Goal: Task Accomplishment & Management: Manage account settings

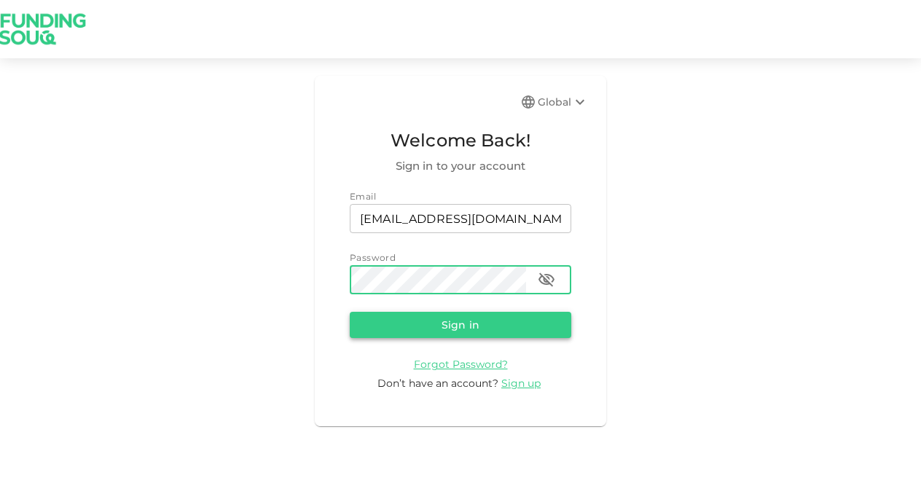
click at [483, 320] on button "Sign in" at bounding box center [461, 325] width 222 height 26
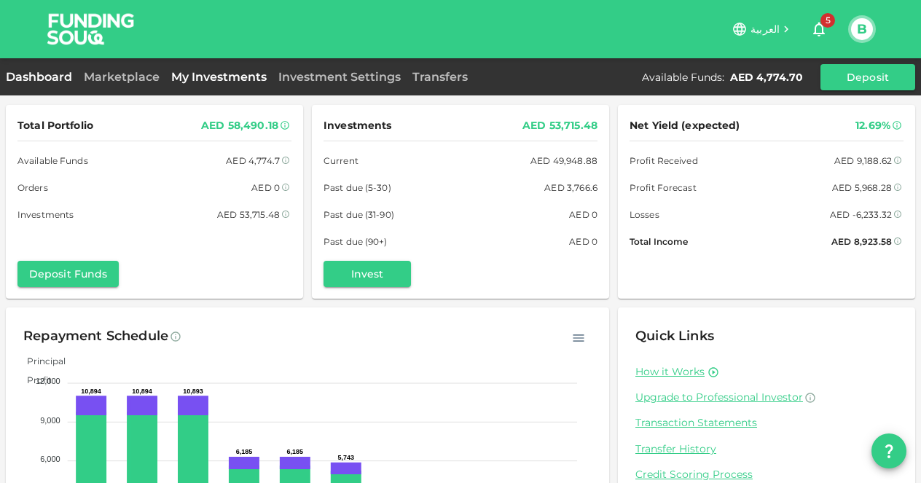
click at [208, 74] on link "My Investments" at bounding box center [218, 77] width 107 height 14
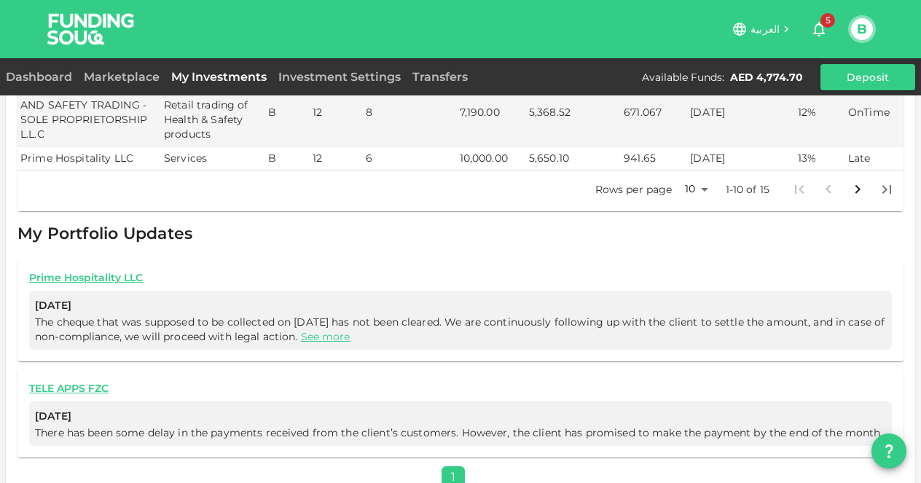
scroll to position [559, 0]
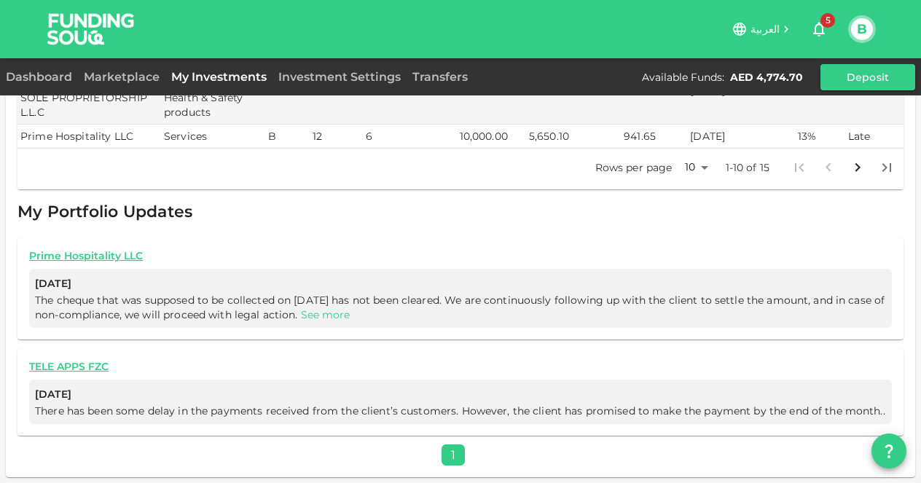
click at [351, 308] on link "See more" at bounding box center [326, 314] width 50 height 13
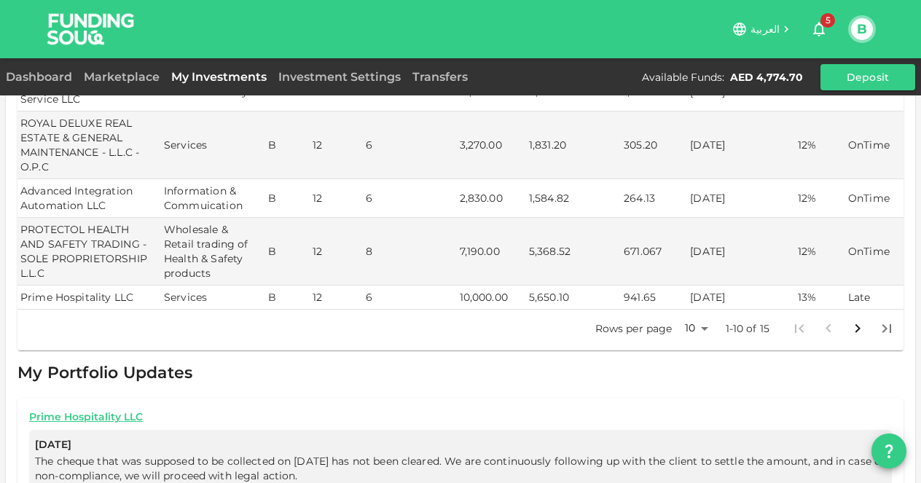
scroll to position [437, 0]
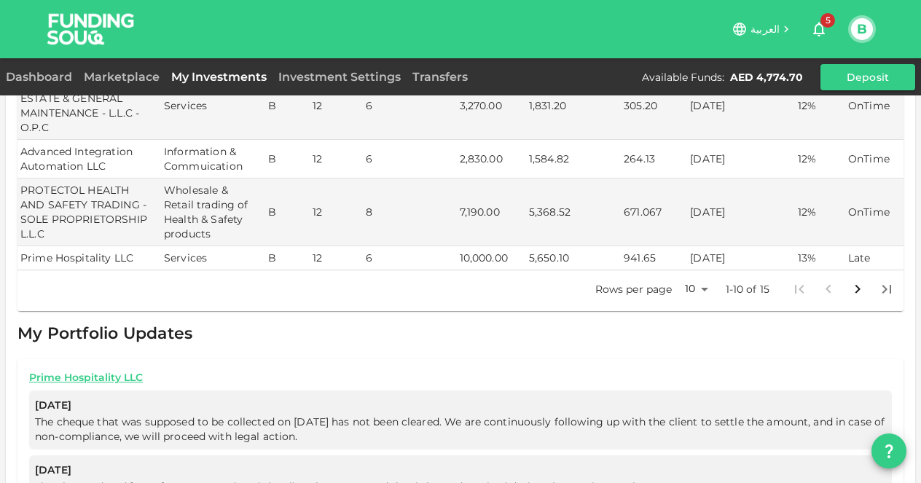
click at [678, 268] on body "العربية 5 B Dashboard Marketplace My Investments Investment Settings Transfers …" at bounding box center [460, 241] width 921 height 483
click at [674, 315] on li "25" at bounding box center [686, 321] width 44 height 26
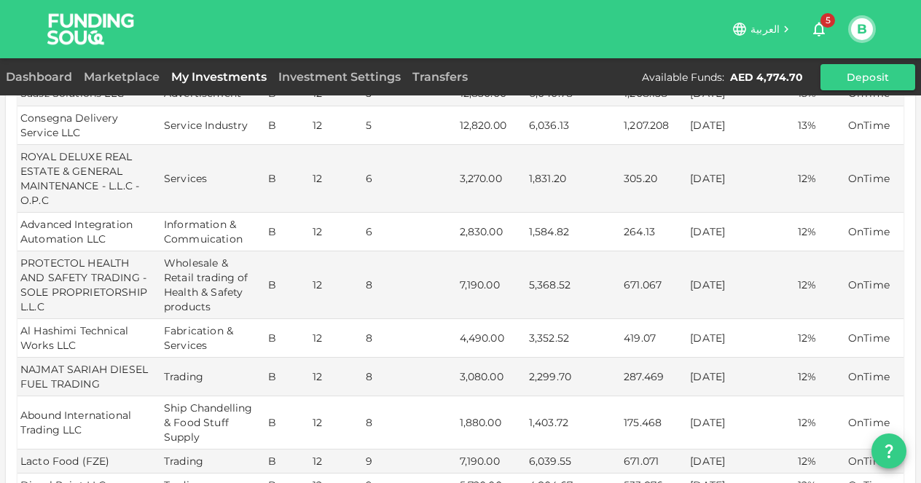
scroll to position [0, 0]
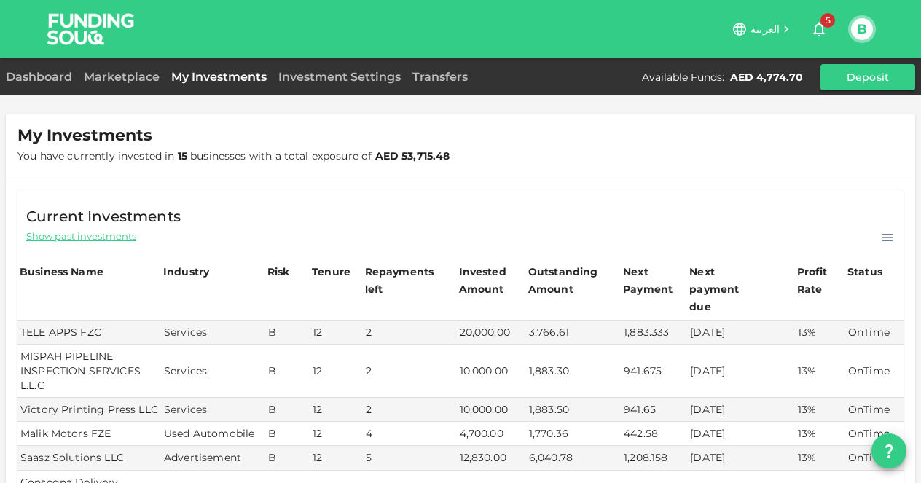
click at [99, 233] on span "Show past investments" at bounding box center [81, 237] width 110 height 14
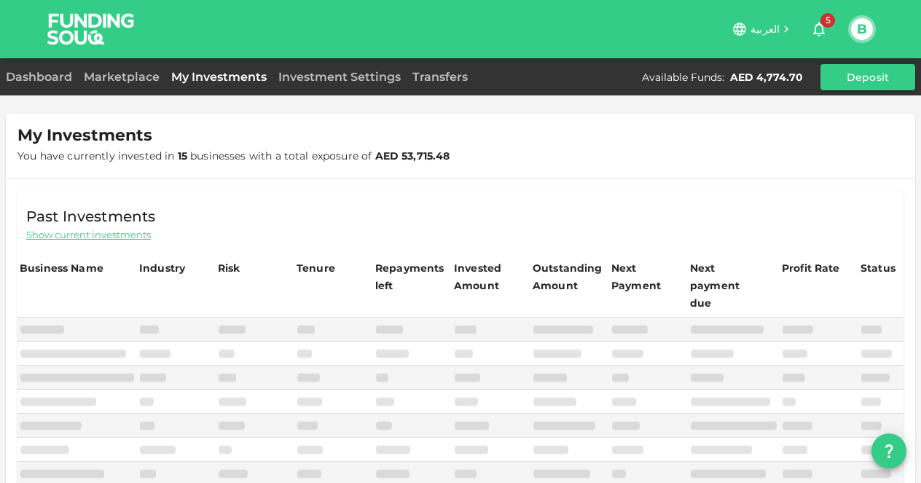
type input "10"
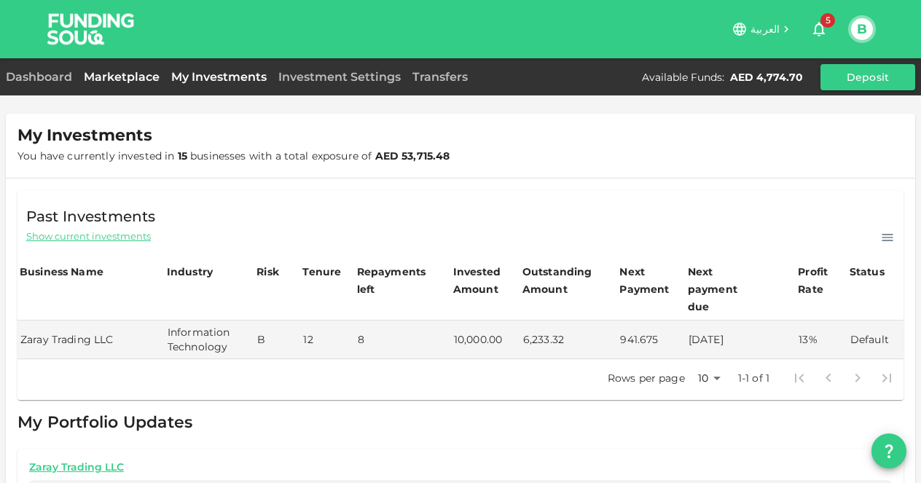
click at [114, 74] on link "Marketplace" at bounding box center [121, 77] width 87 height 14
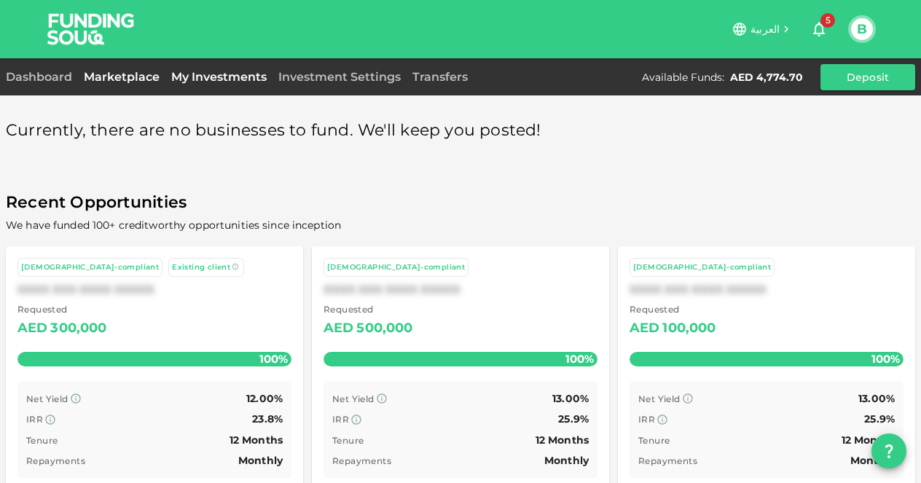
click at [203, 78] on link "My Investments" at bounding box center [218, 77] width 107 height 14
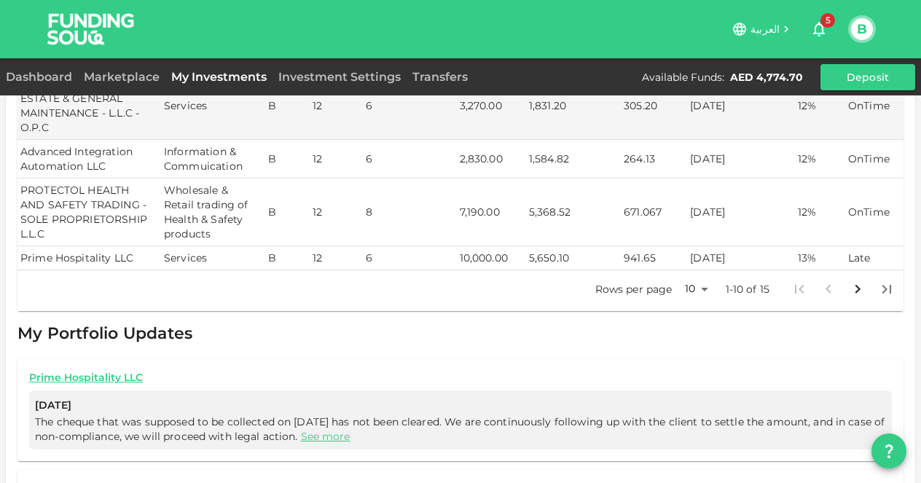
scroll to position [559, 0]
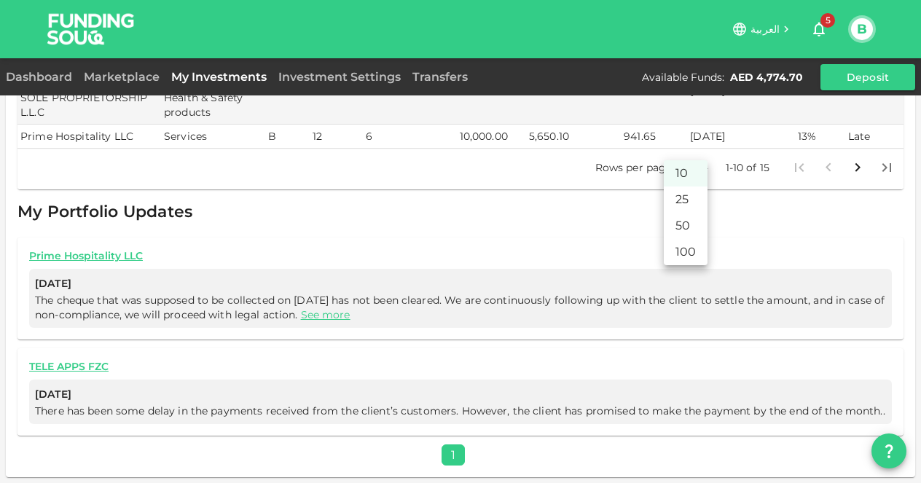
click at [693, 149] on body "العربية 5 B Dashboard Marketplace My Investments Investment Settings Transfers …" at bounding box center [460, 241] width 921 height 483
click at [687, 195] on li "25" at bounding box center [686, 200] width 44 height 26
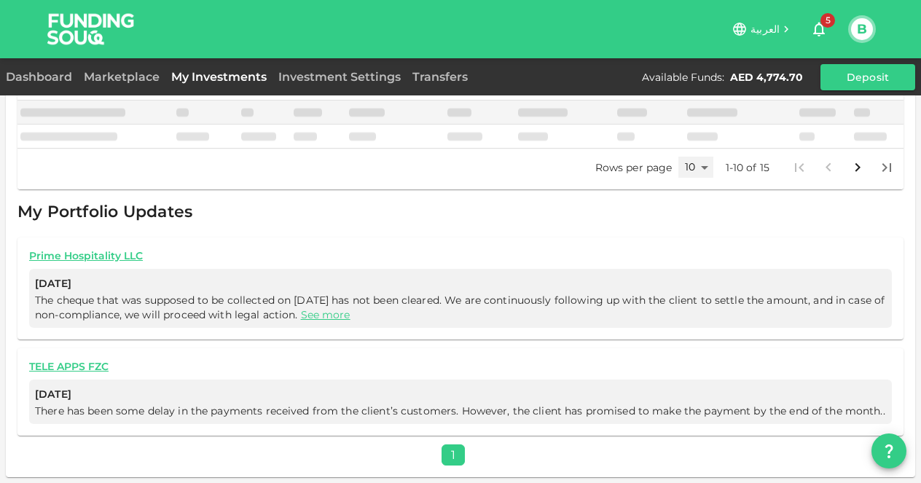
type input "25"
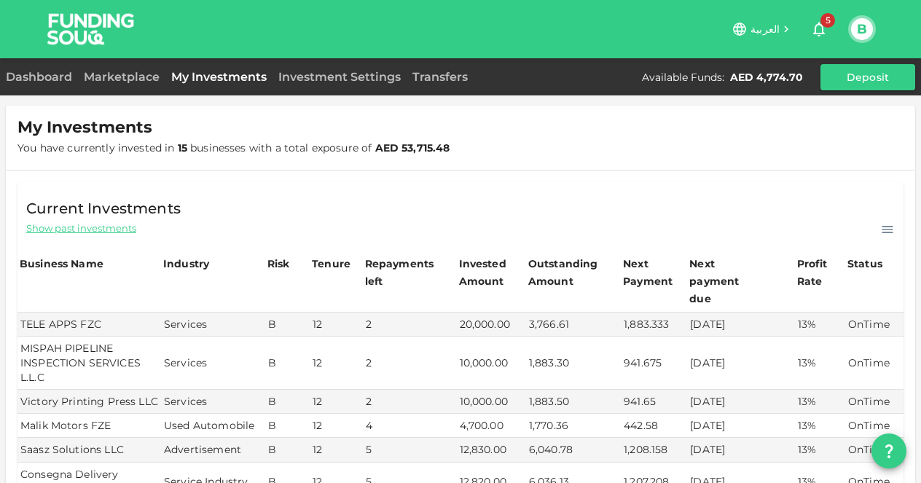
scroll to position [0, 0]
